Goal: Task Accomplishment & Management: Manage account settings

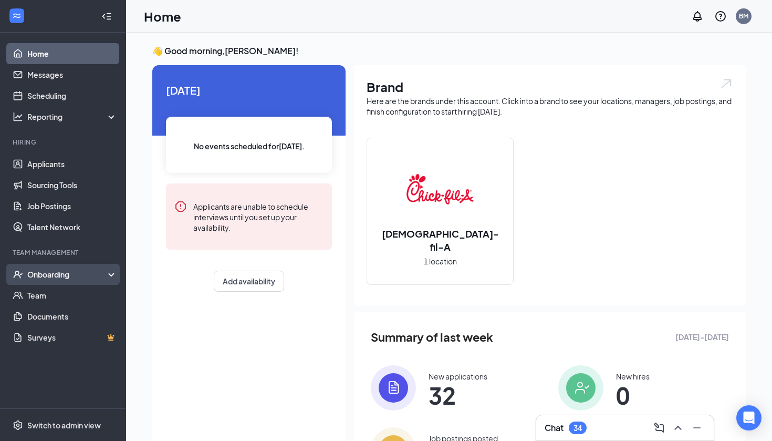
click at [67, 273] on div "Onboarding" at bounding box center [67, 274] width 81 height 11
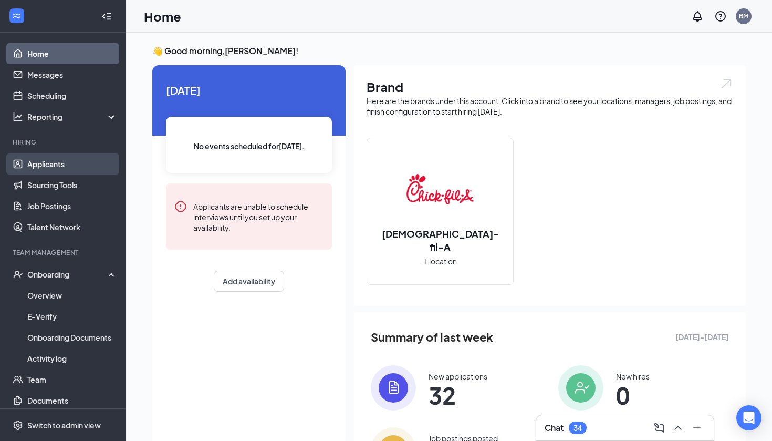
click at [72, 154] on link "Applicants" at bounding box center [72, 163] width 90 height 21
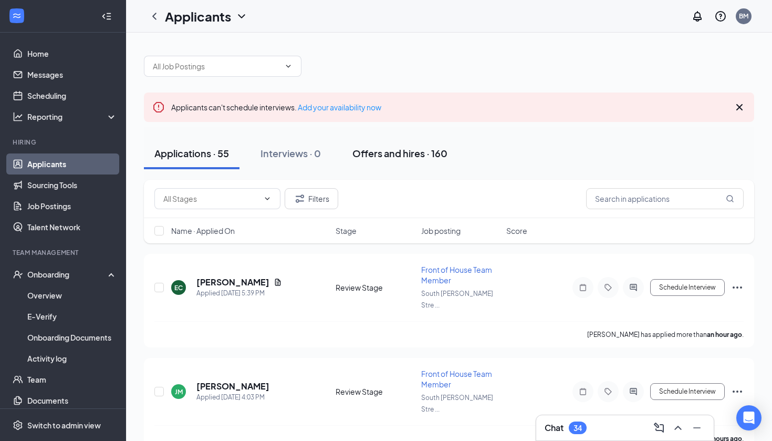
click at [404, 155] on div "Offers and hires · 160" at bounding box center [399, 153] width 95 height 13
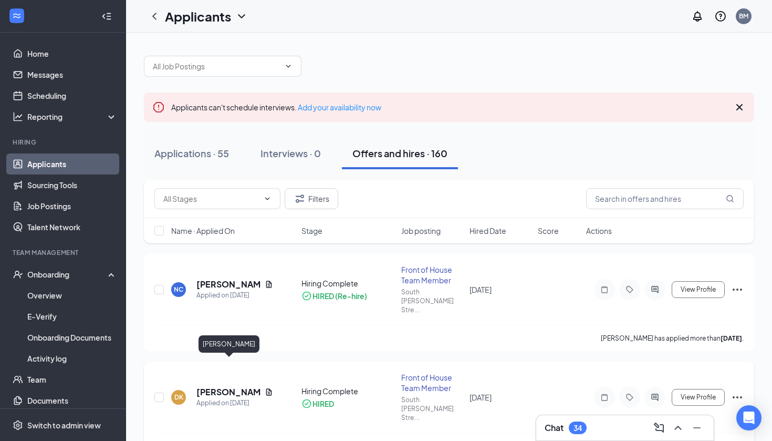
click at [215, 386] on h5 "[PERSON_NAME]" at bounding box center [228, 392] width 64 height 12
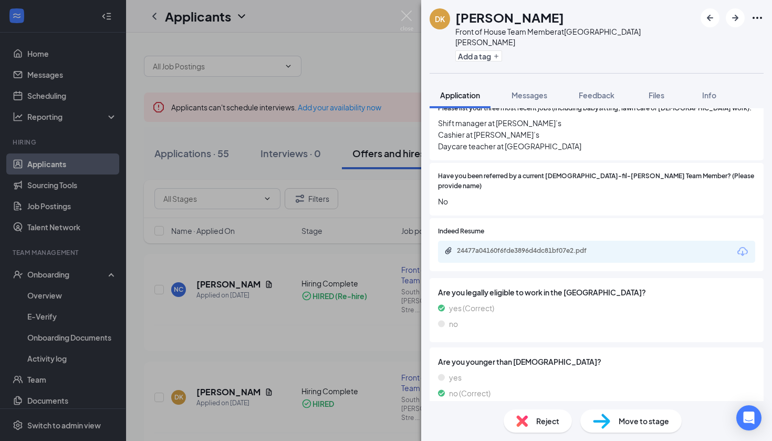
scroll to position [352, 0]
click at [324, 337] on div "DK [PERSON_NAME] Front of House Team Member at [GEOGRAPHIC_DATA][PERSON_NAME] A…" at bounding box center [386, 220] width 772 height 441
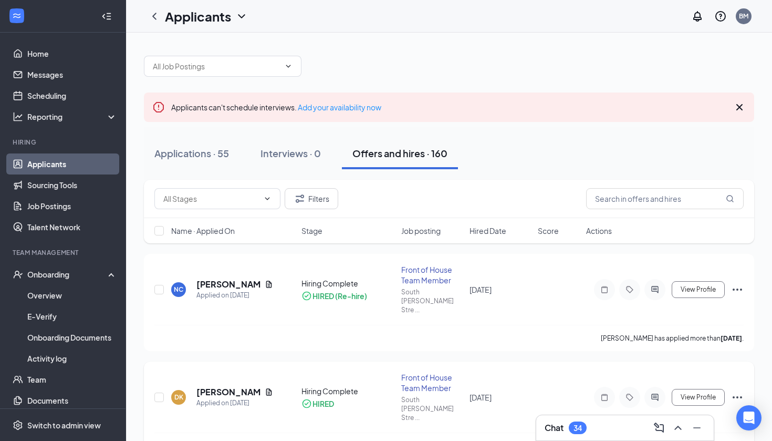
click at [741, 396] on icon "Ellipses" at bounding box center [737, 397] width 9 height 2
click at [486, 361] on div "DK [PERSON_NAME] Applied on [DATE] Hiring Complete HIRED Front of House Team Me…" at bounding box center [449, 409] width 610 height 97
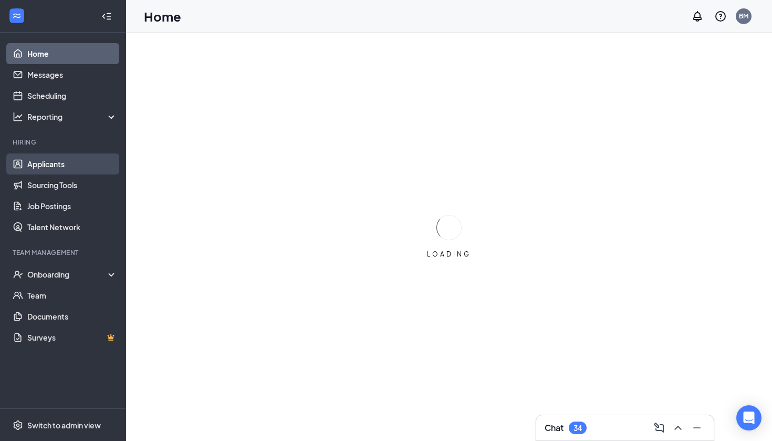
click at [98, 158] on link "Applicants" at bounding box center [72, 163] width 90 height 21
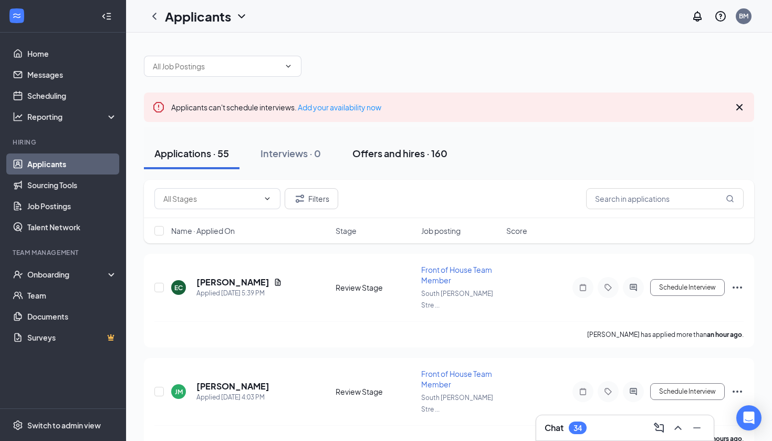
click at [401, 157] on div "Offers and hires · 160" at bounding box center [399, 153] width 95 height 13
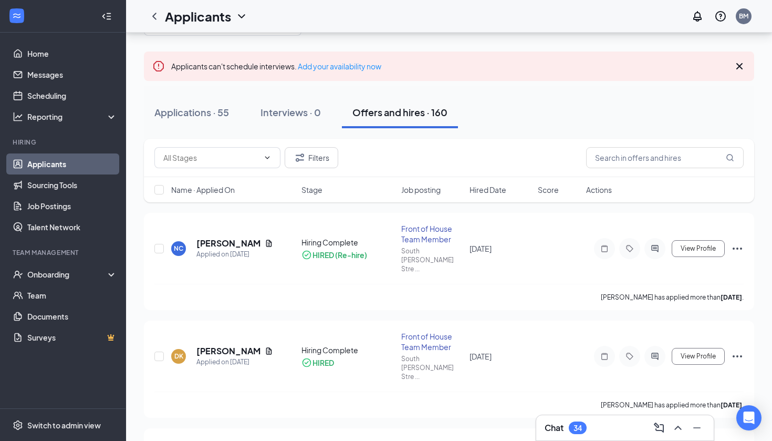
scroll to position [48, 0]
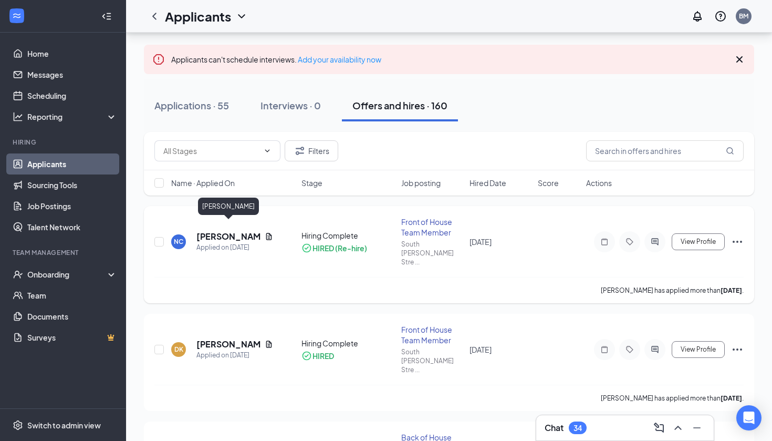
click at [229, 231] on h5 "[PERSON_NAME]" at bounding box center [228, 237] width 64 height 12
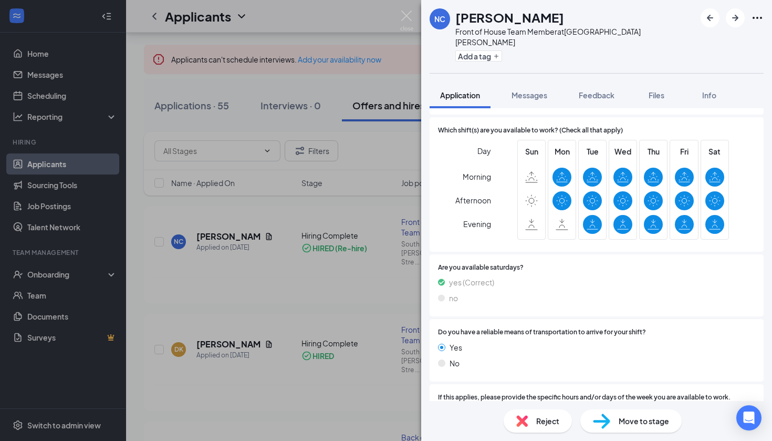
scroll to position [852, 0]
